Goal: Register for event/course

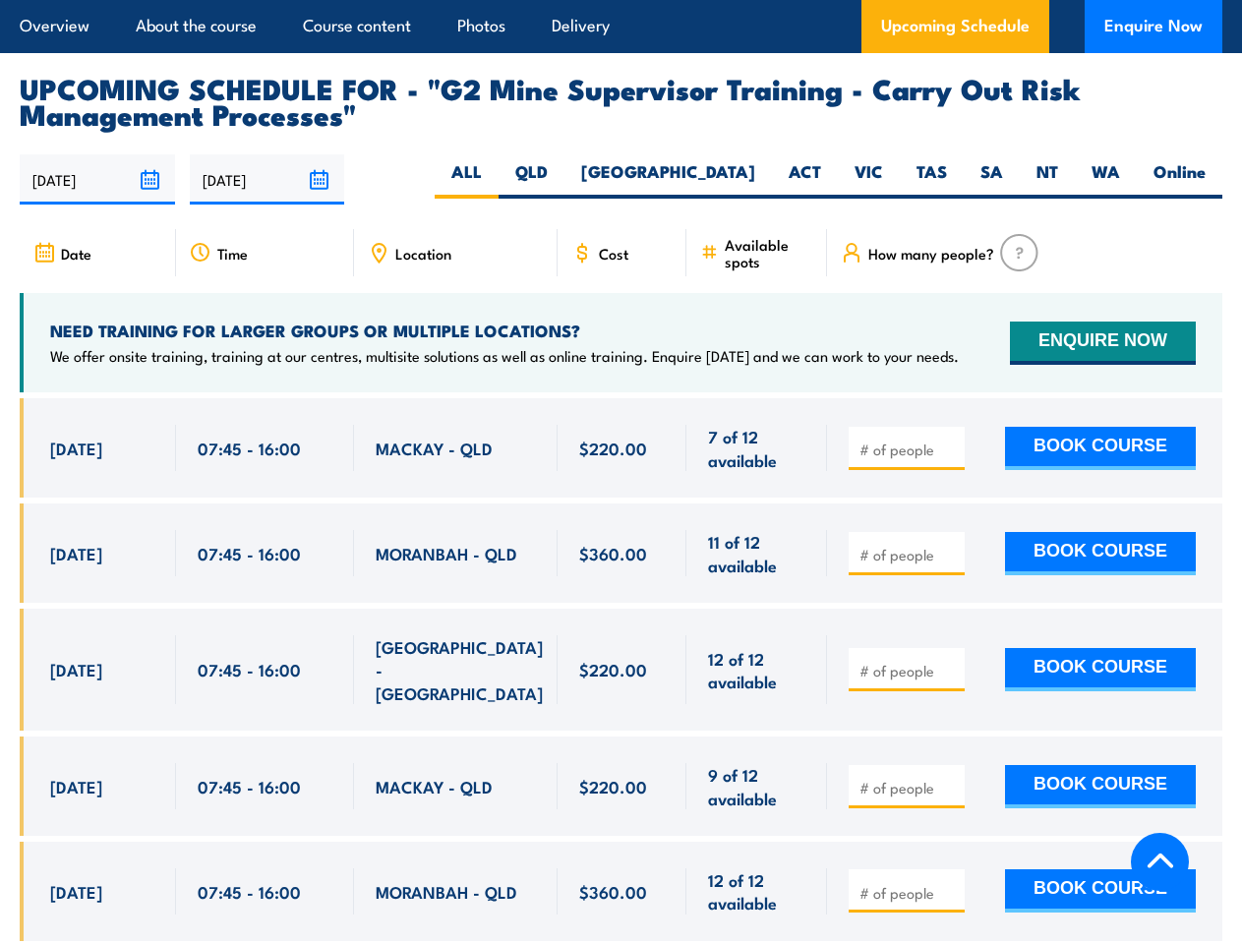
click at [621, 0] on article "Overview About the course Course content Photos Delivery Upcoming Schedule Enqu…" at bounding box center [621, 26] width 1203 height 53
click at [97, 154] on input "[DATE]" at bounding box center [97, 179] width 155 height 50
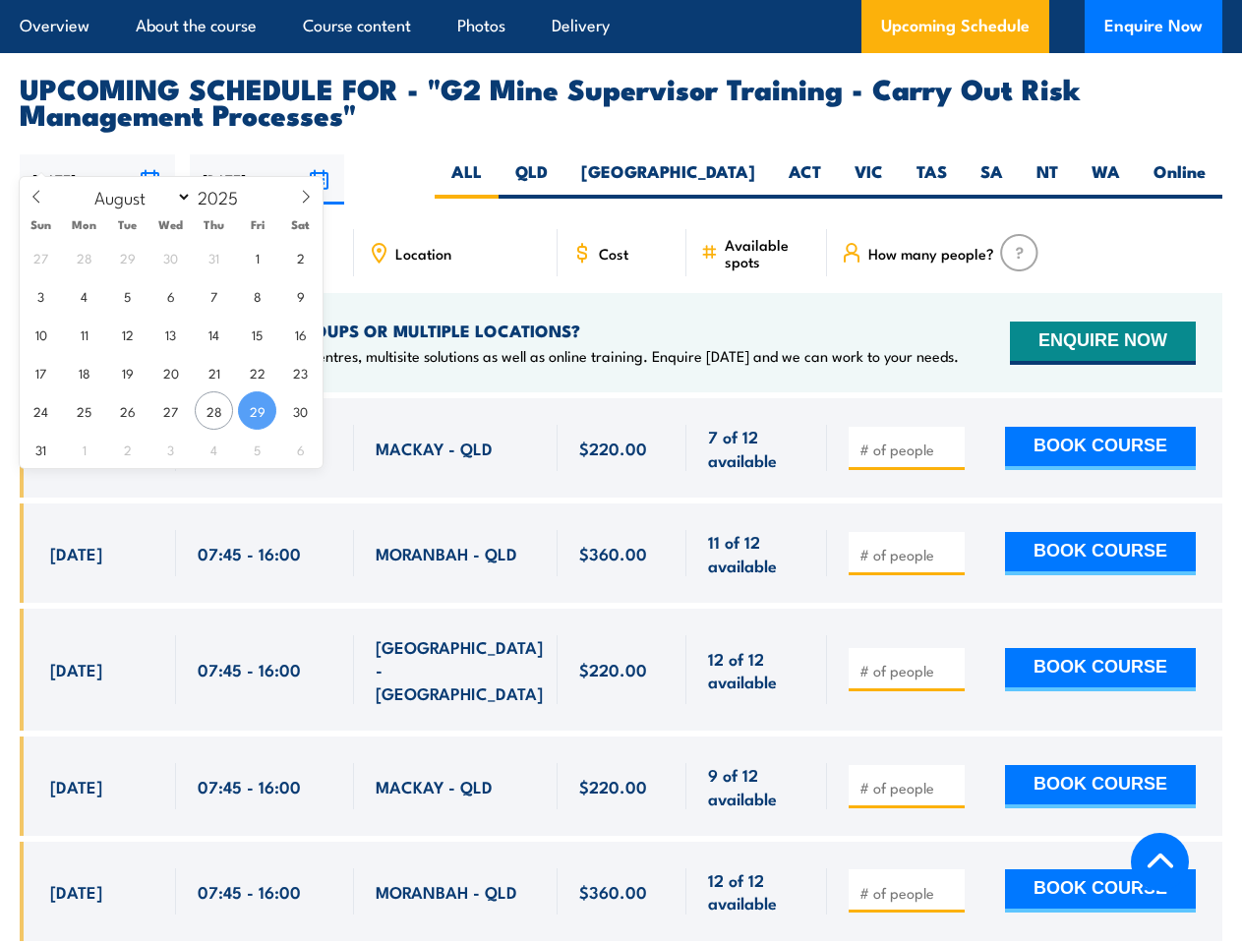
click at [268, 154] on input "[DATE]" at bounding box center [267, 179] width 155 height 50
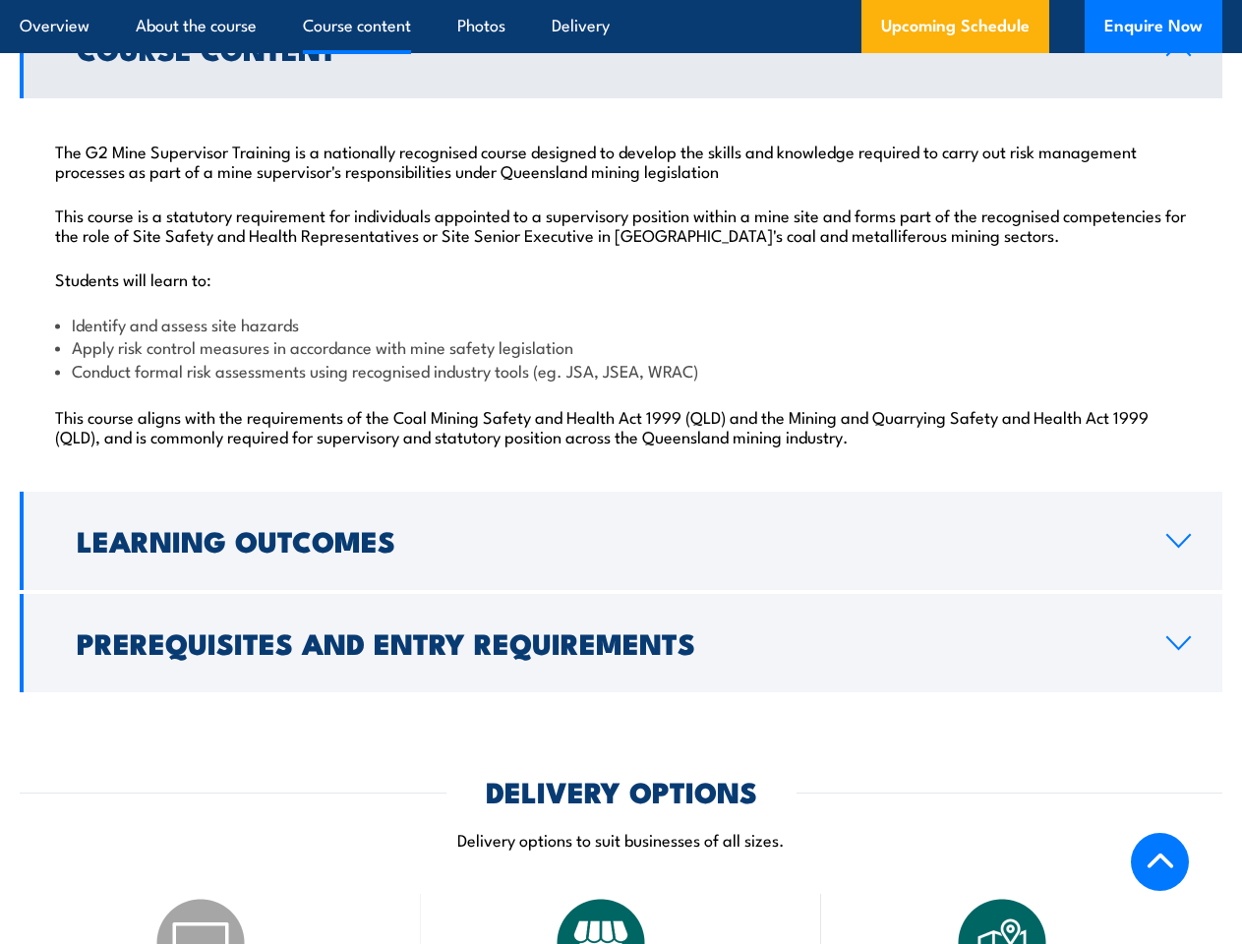
click at [621, 0] on article "Overview About the course Course content Photos Delivery Upcoming Schedule Enqu…" at bounding box center [621, 26] width 1203 height 53
click at [621, 541] on h2 "Learning Outcomes" at bounding box center [606, 540] width 1058 height 26
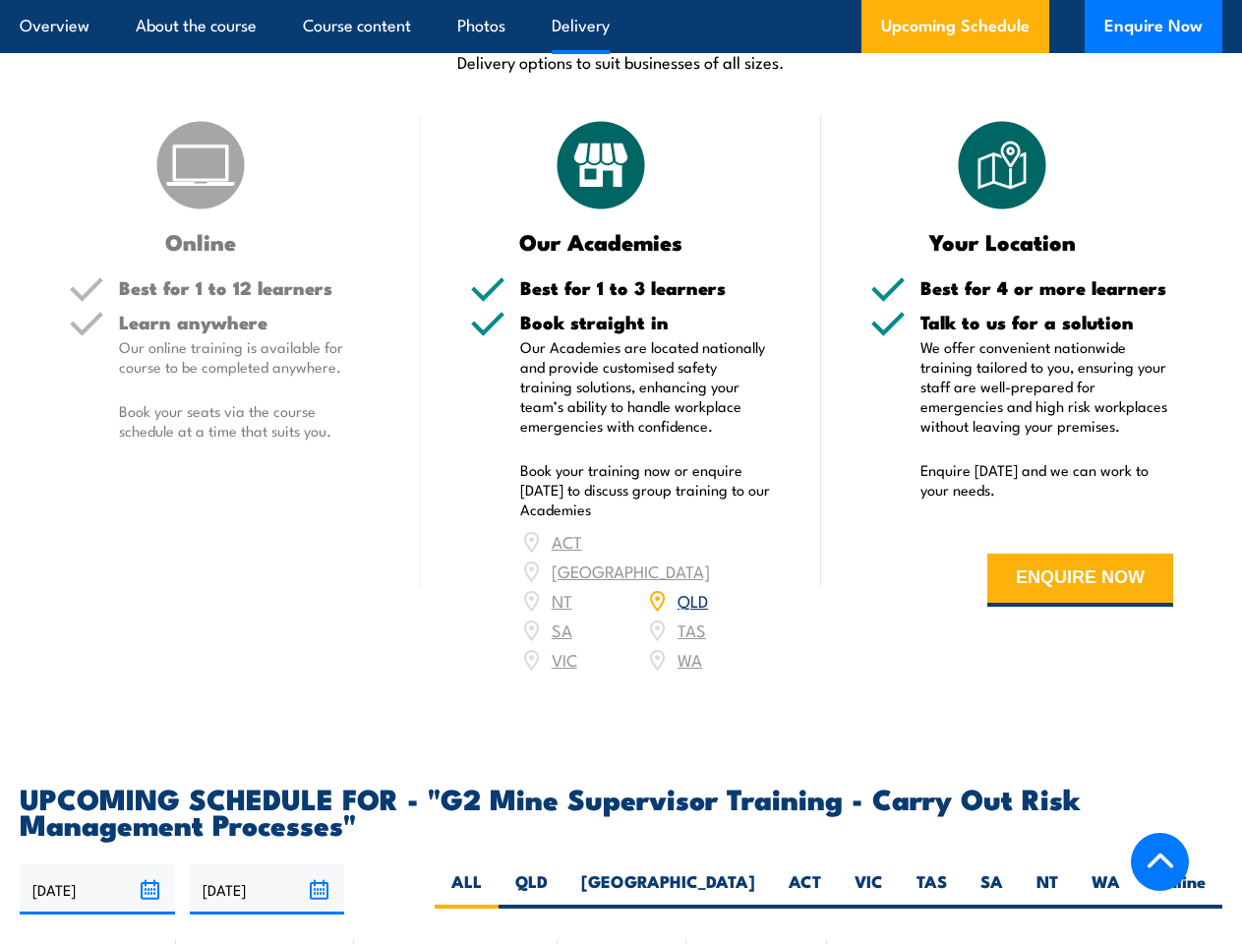
click at [621, 0] on article "Overview About the course Course content Photos Delivery Upcoming Schedule Enqu…" at bounding box center [621, 26] width 1203 height 53
click at [97, 865] on input "[DATE]" at bounding box center [97, 890] width 155 height 50
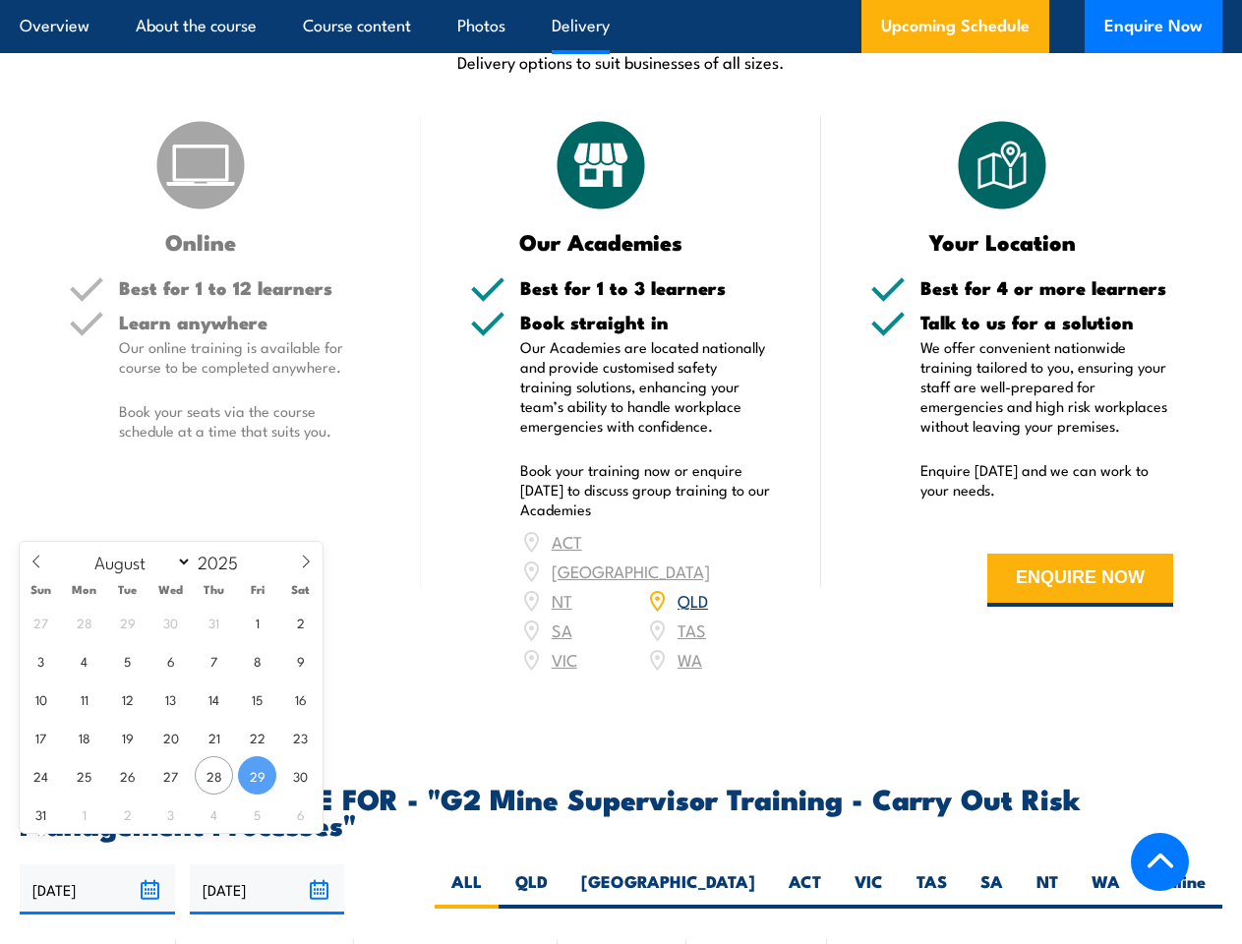
click at [268, 865] on input "[DATE]" at bounding box center [267, 890] width 155 height 50
